Goal: Task Accomplishment & Management: Manage account settings

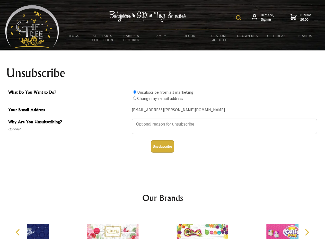
click at [239, 18] on img at bounding box center [238, 17] width 5 height 5
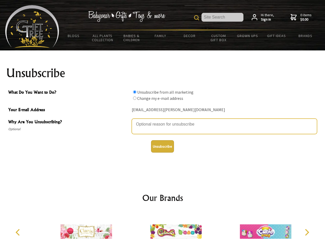
click at [163, 121] on textarea "Why Are You Unsubscribing?" at bounding box center [224, 126] width 185 height 15
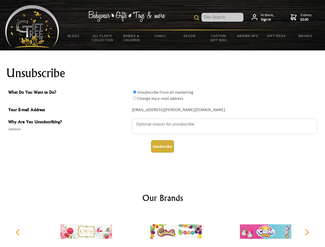
click at [135, 92] on input "What Do You Want to Do?" at bounding box center [134, 91] width 3 height 3
click at [135, 98] on input "What Do You Want to Do?" at bounding box center [134, 98] width 3 height 3
click at [162, 147] on button "Unsubscribe" at bounding box center [162, 146] width 23 height 12
click at [163, 230] on img at bounding box center [175, 231] width 51 height 39
click at [19, 233] on icon "Previous" at bounding box center [18, 232] width 7 height 7
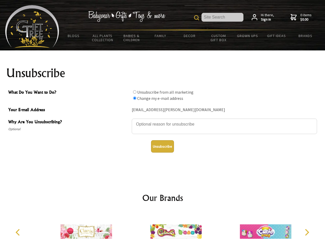
click at [307, 233] on icon "Next" at bounding box center [306, 232] width 7 height 7
radio input "true"
